Goal: Task Accomplishment & Management: Manage account settings

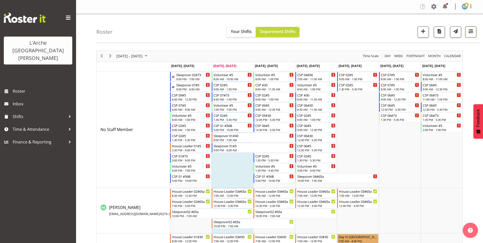
click at [470, 28] on span "button" at bounding box center [471, 31] width 7 height 7
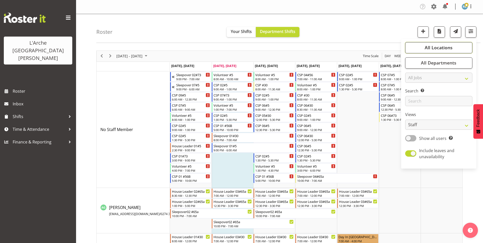
click at [447, 42] on button "All Locations" at bounding box center [438, 47] width 67 height 11
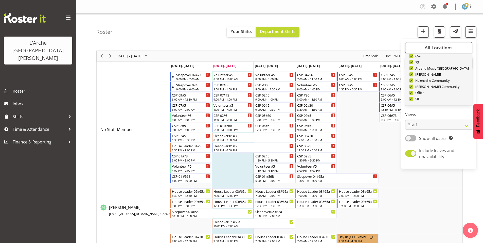
click at [448, 108] on span "Deselect All" at bounding box center [445, 110] width 21 height 5
checkbox input "false"
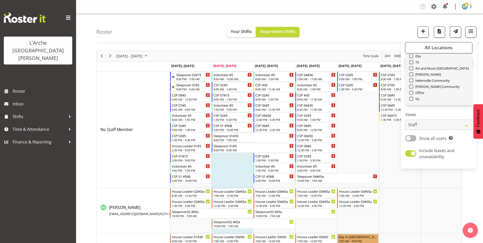
checkbox input "false"
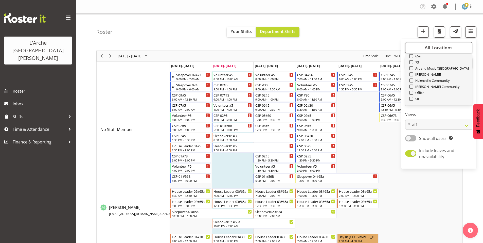
checkbox input "false"
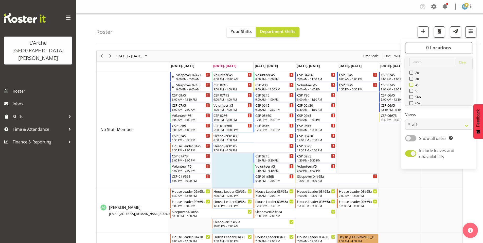
click at [414, 83] on span at bounding box center [412, 85] width 4 height 4
click at [413, 83] on input "41" at bounding box center [411, 84] width 3 height 3
checkbox input "true"
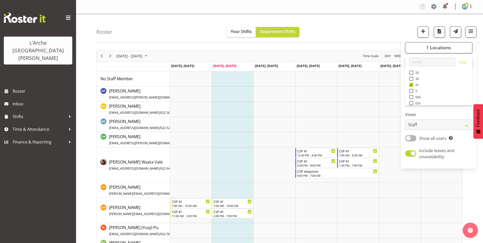
click at [365, 27] on div "Roster Your Shifts Department Shifts 1 Locations Clear 20 30 41 5 56b 65a 73 Ar…" at bounding box center [288, 28] width 384 height 29
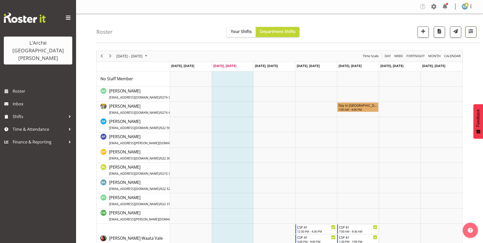
click at [472, 32] on span "button" at bounding box center [471, 31] width 7 height 7
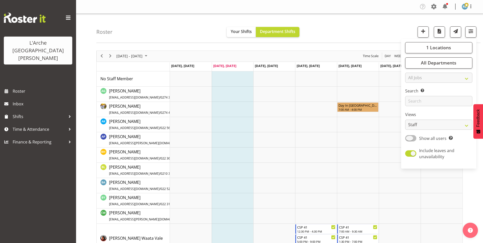
click at [417, 135] on span at bounding box center [410, 138] width 11 height 6
click at [409, 137] on input "Show all users Show only rostered employees" at bounding box center [406, 138] width 3 height 3
checkbox input "true"
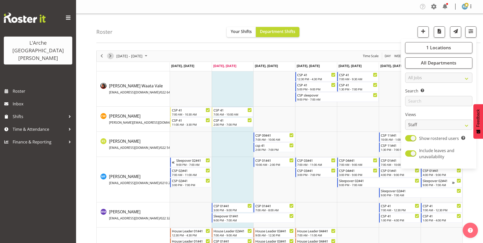
click at [111, 54] on span "Next" at bounding box center [110, 56] width 6 height 6
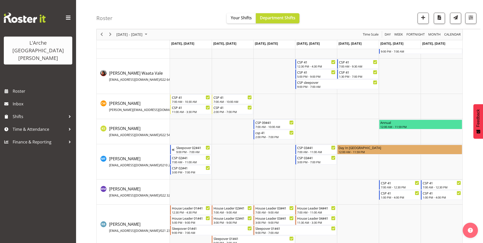
scroll to position [87, 0]
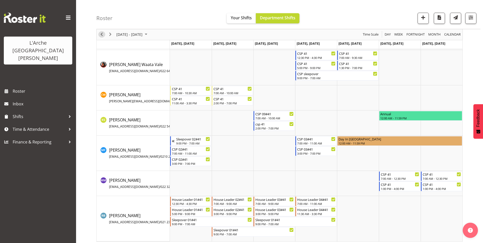
click at [100, 34] on span "Previous" at bounding box center [102, 34] width 6 height 6
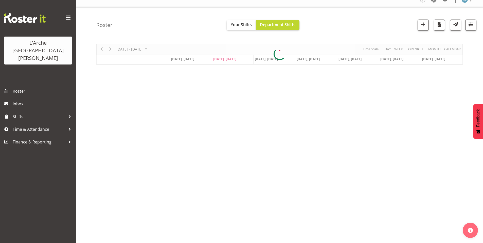
scroll to position [4, 0]
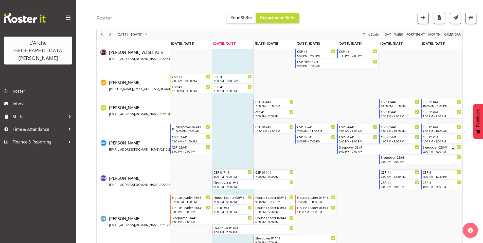
scroll to position [42, 0]
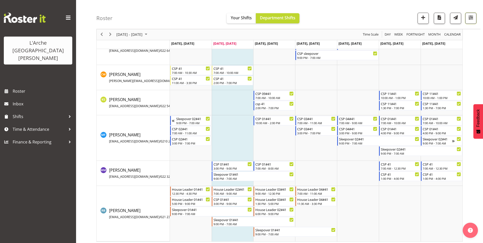
click at [473, 19] on span "button" at bounding box center [471, 17] width 7 height 7
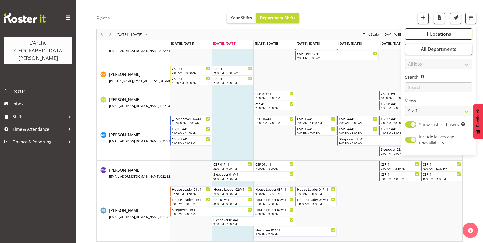
click at [447, 31] on span "1 Locations" at bounding box center [439, 34] width 25 height 6
click at [414, 63] on span at bounding box center [412, 65] width 4 height 4
click at [413, 63] on input "30" at bounding box center [411, 64] width 3 height 3
checkbox input "true"
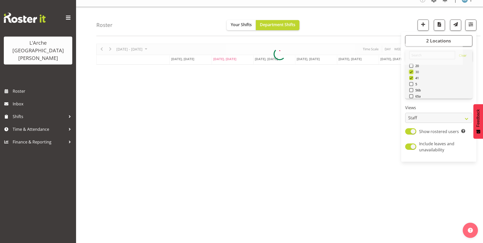
scroll to position [4, 0]
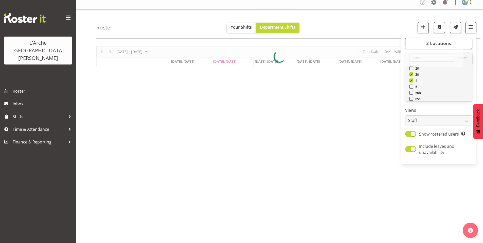
click at [414, 78] on span at bounding box center [412, 80] width 4 height 4
click at [413, 79] on input "41" at bounding box center [411, 80] width 3 height 3
checkbox input "false"
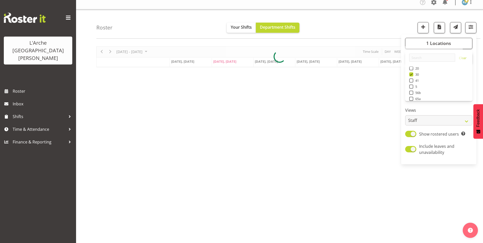
click at [328, 26] on div "Roster Your Shifts Department Shifts 1 Locations Clear 20 30 41 5 56b 65a 73 Ar…" at bounding box center [288, 23] width 384 height 29
